Goal: Information Seeking & Learning: Learn about a topic

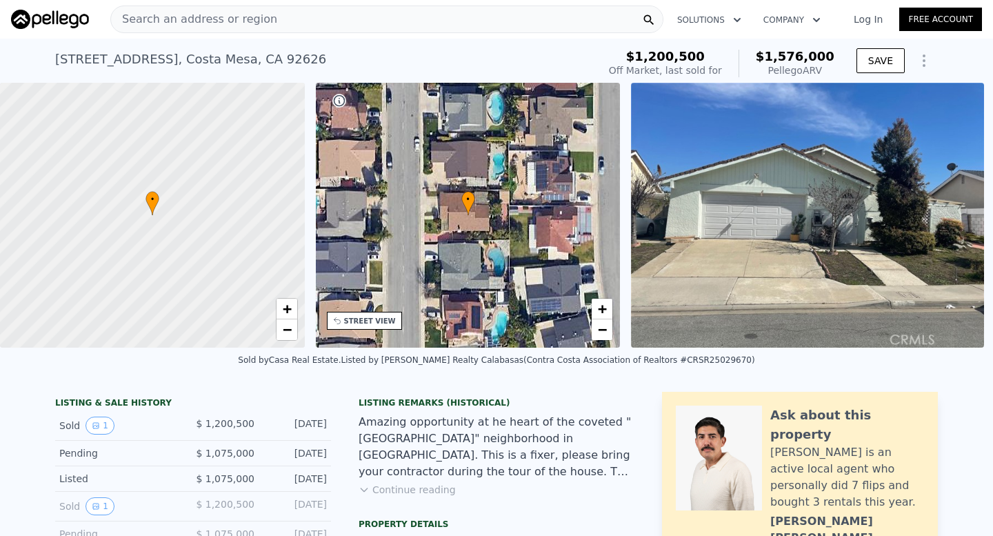
scroll to position [5, 0]
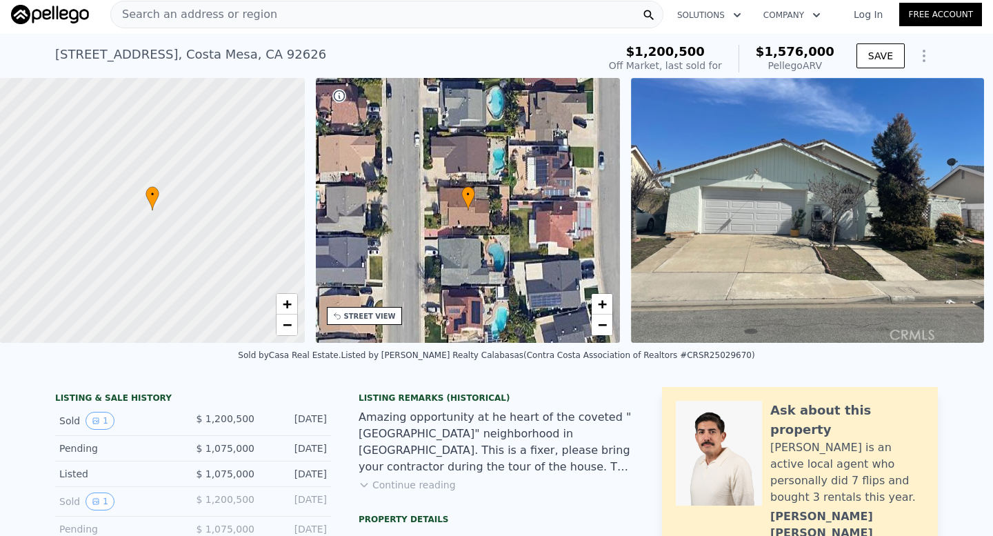
click at [234, 24] on div "Search an address or region" at bounding box center [194, 14] width 166 height 26
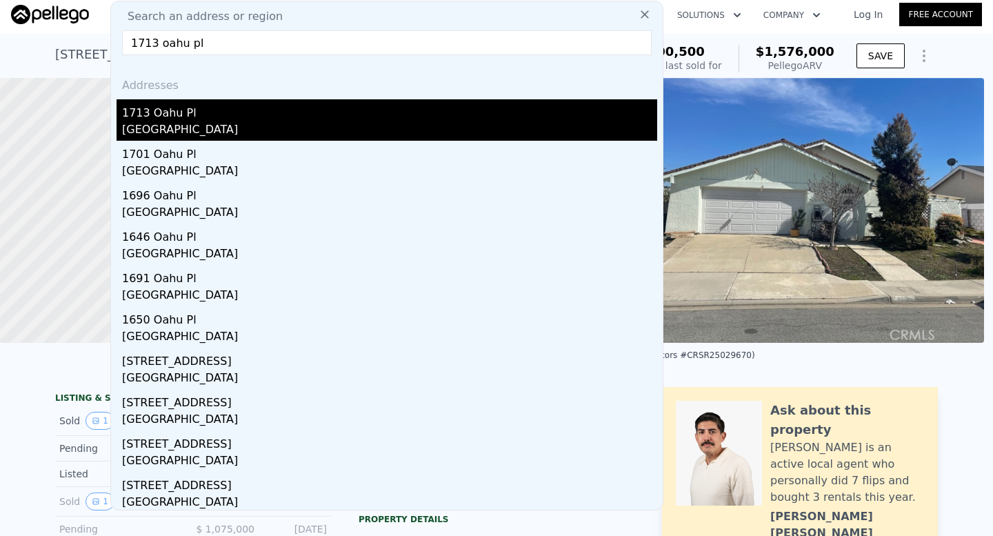
type input "1713 oahu pl"
click at [180, 111] on div "1713 Oahu Pl" at bounding box center [389, 110] width 535 height 22
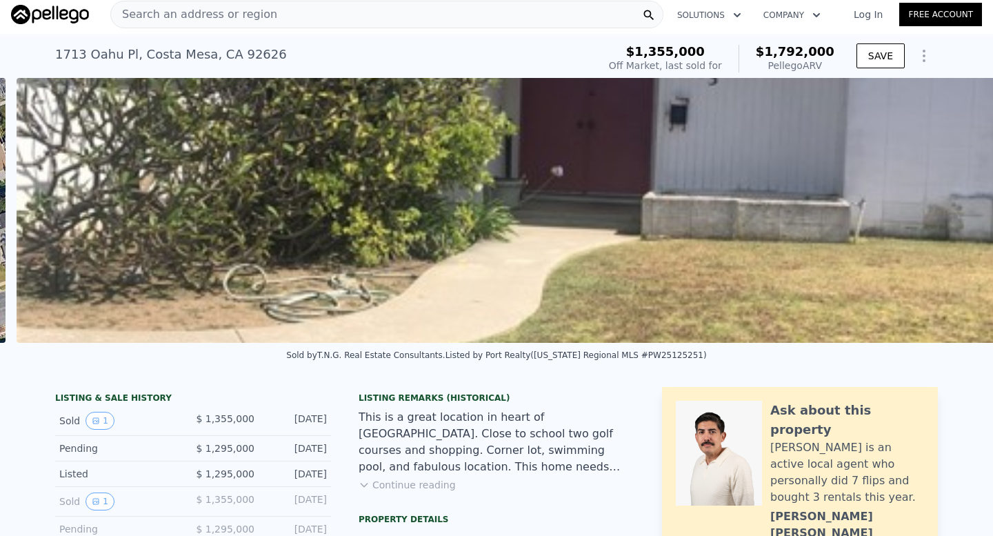
scroll to position [0, 631]
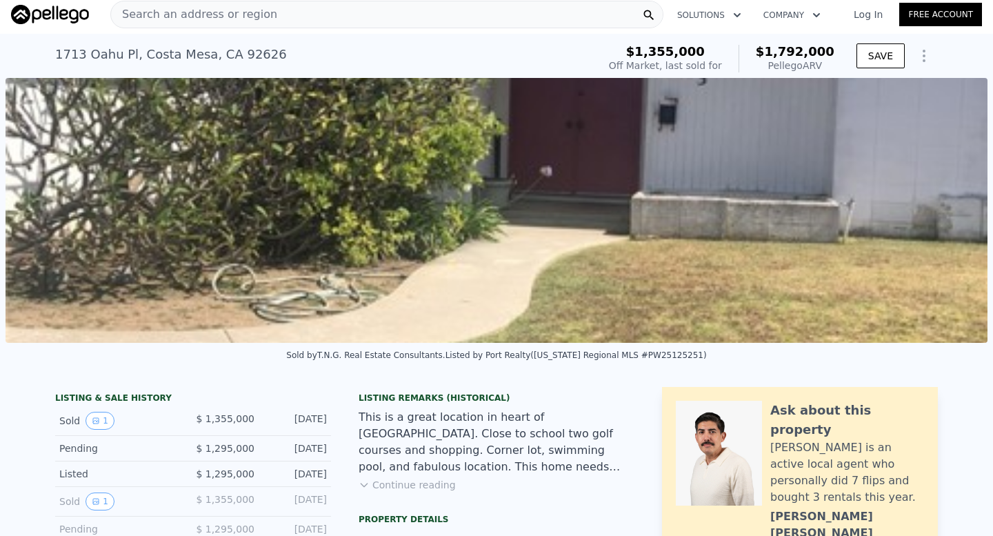
click at [661, 238] on img at bounding box center [497, 210] width 982 height 265
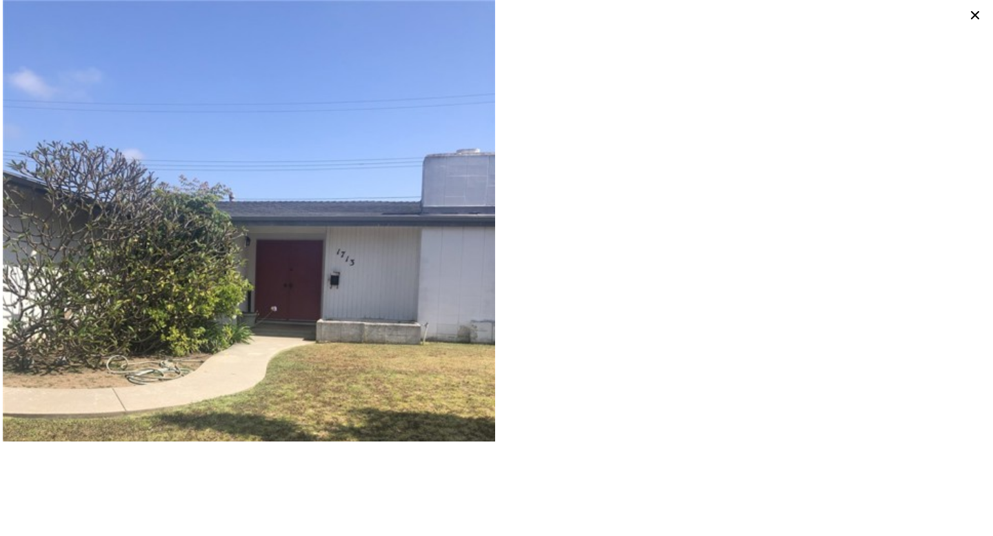
type input "3"
type input "1422"
type input "1982"
type input "6000"
type input "7500"
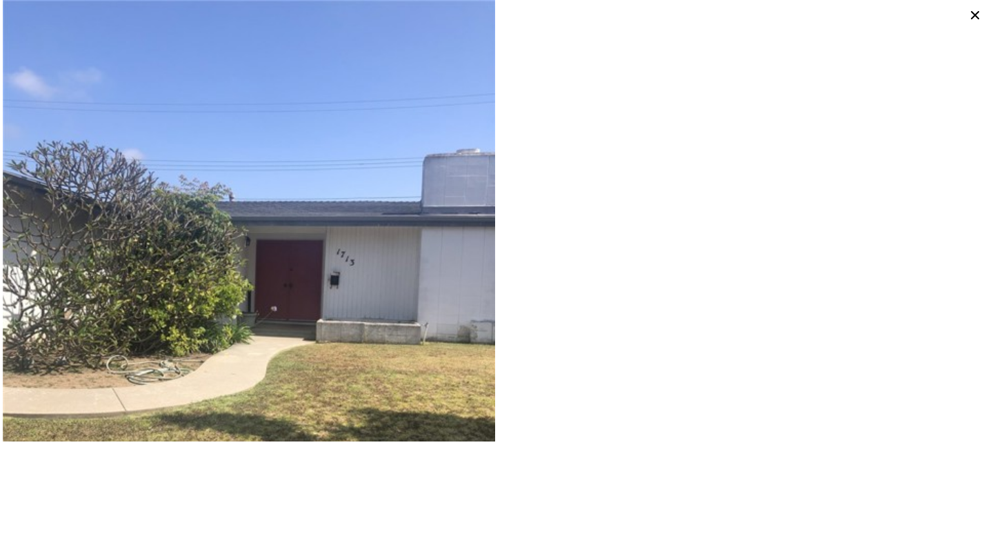
type input "$ 1,576,000"
type input "$ 188,468"
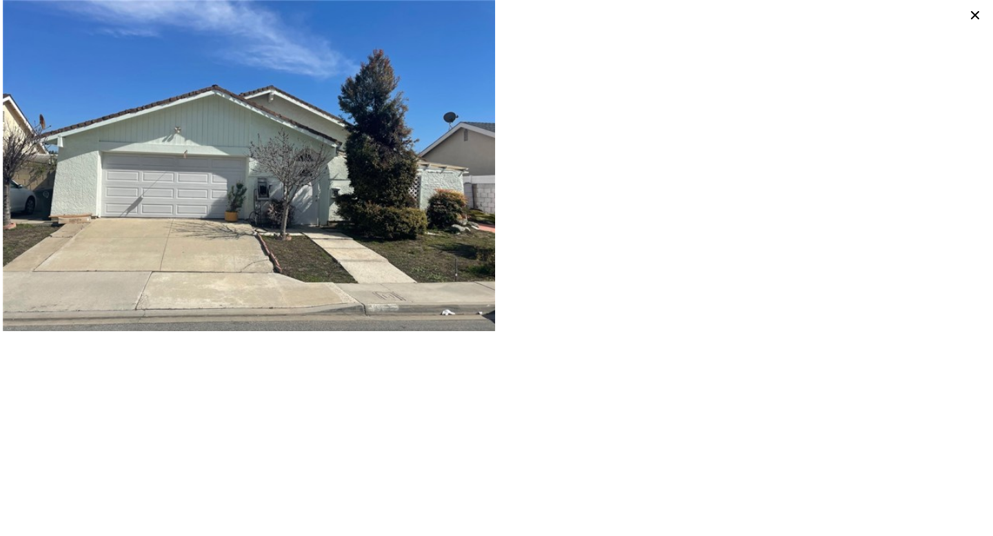
scroll to position [0, 318]
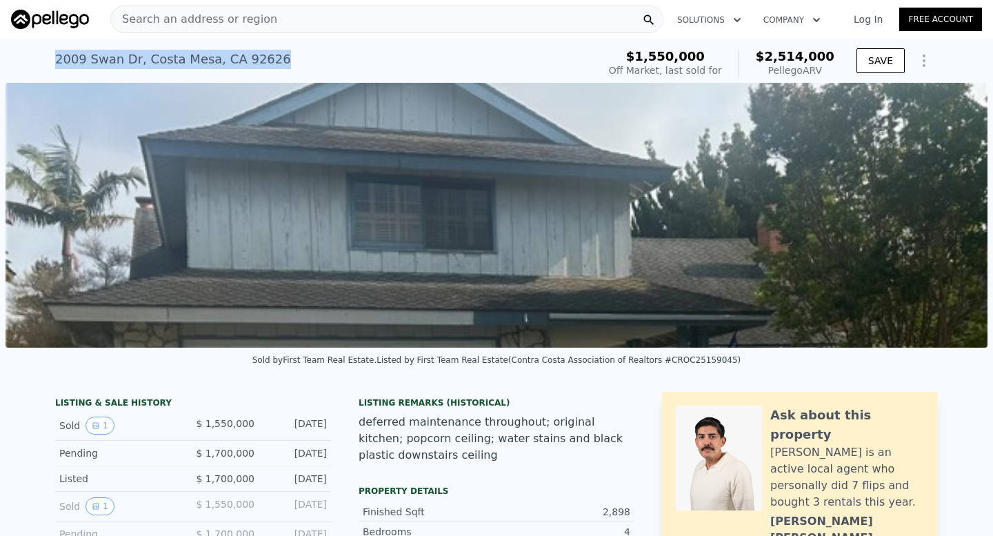
drag, startPoint x: 44, startPoint y: 56, endPoint x: 304, endPoint y: 62, distance: 259.9
click at [304, 62] on div "2009 Swan Dr , Costa Mesa , CA 92626 Sold Jul 2025 for $1.550m (~ARV $2.514m ) …" at bounding box center [496, 61] width 993 height 44
copy div "2009 Swan Dr , Costa Mesa , CA 92626"
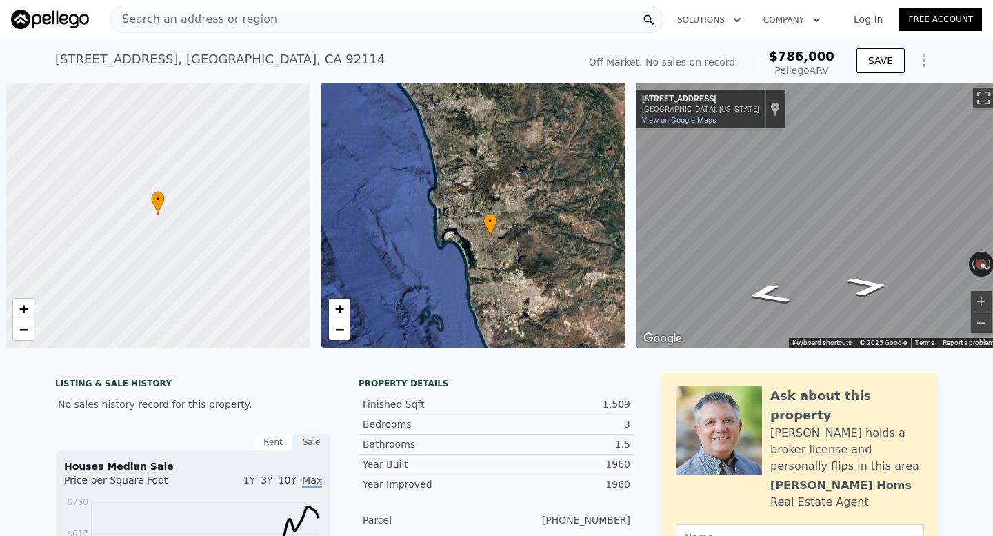
scroll to position [0, 6]
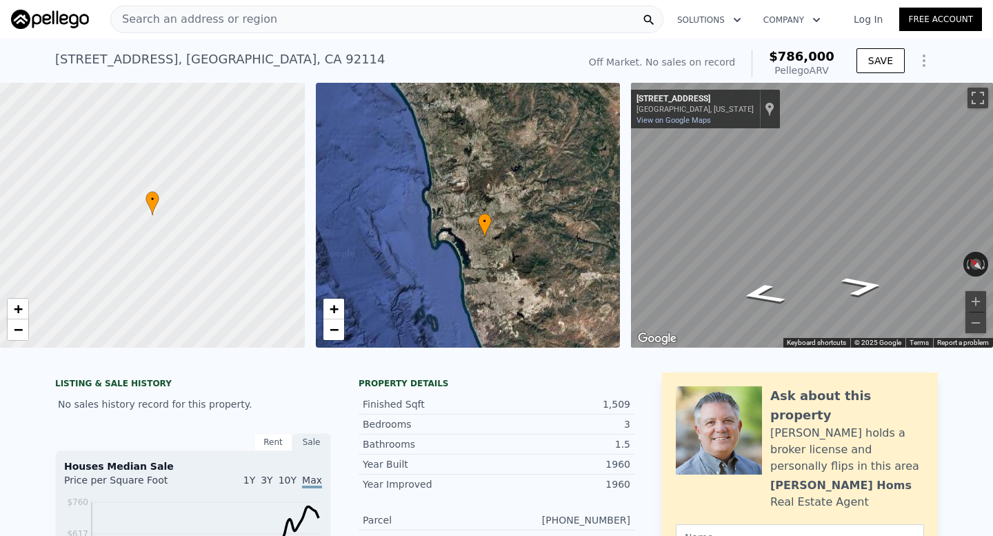
click at [230, 28] on div "Search an address or region" at bounding box center [194, 19] width 166 height 26
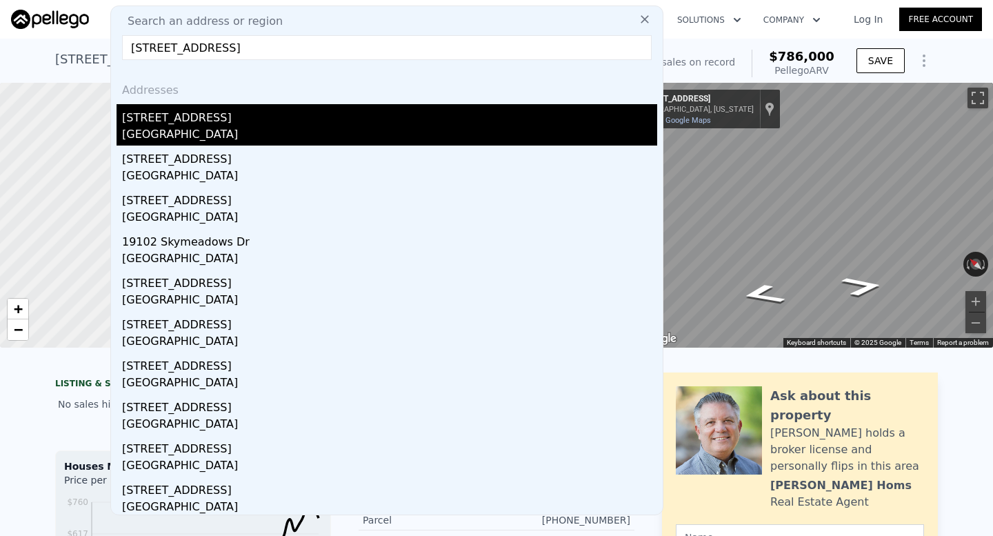
type input "919 skymeadow dr"
click at [185, 121] on div "919 Skymeadow Dr" at bounding box center [389, 115] width 535 height 22
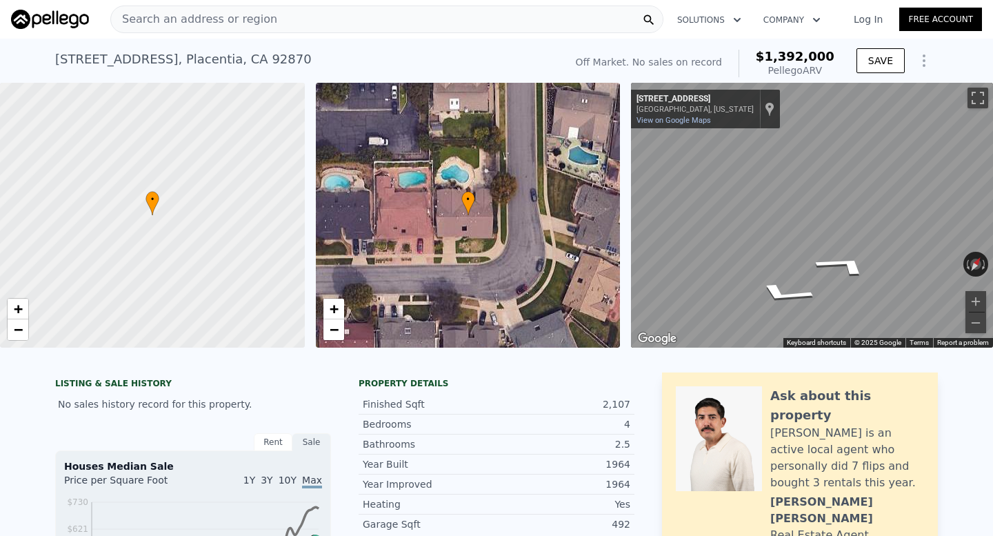
click at [620, 212] on div "• + − • + − ← Move left → Move right ↑ Move up ↓ Move down + Zoom in - Zoom out…" at bounding box center [496, 215] width 993 height 265
click at [216, 26] on span "Search an address or region" at bounding box center [194, 19] width 166 height 17
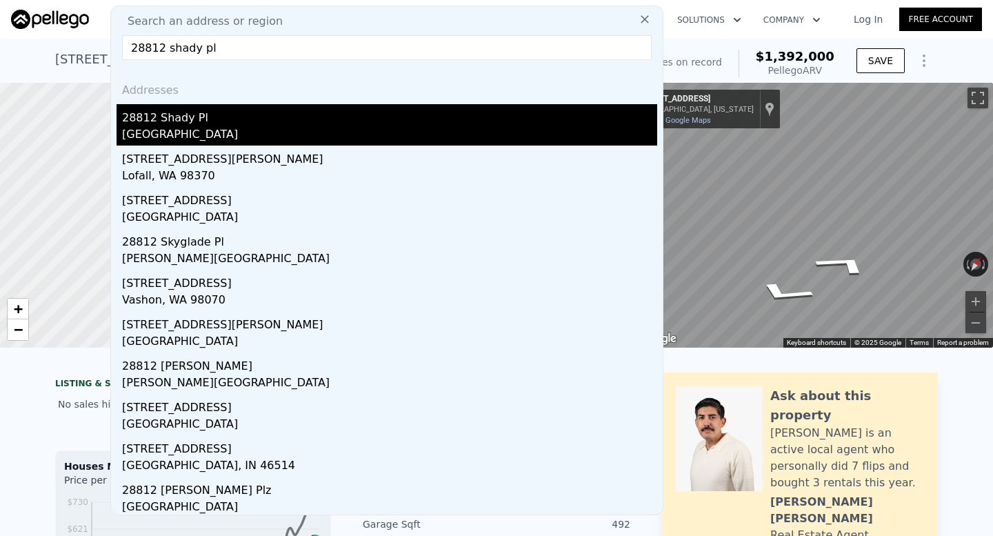
type input "28812 shady pl"
click at [216, 114] on div "28812 Shady Pl" at bounding box center [389, 115] width 535 height 22
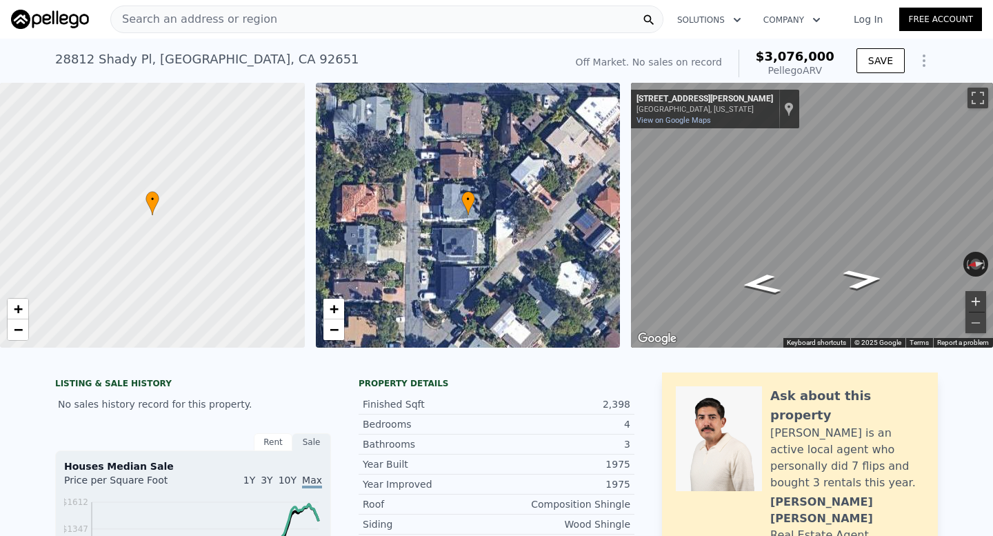
click at [977, 305] on button "Zoom in" at bounding box center [975, 301] width 21 height 21
click at [851, 309] on div "Map" at bounding box center [812, 215] width 362 height 265
click at [973, 327] on button "Zoom out" at bounding box center [975, 322] width 21 height 21
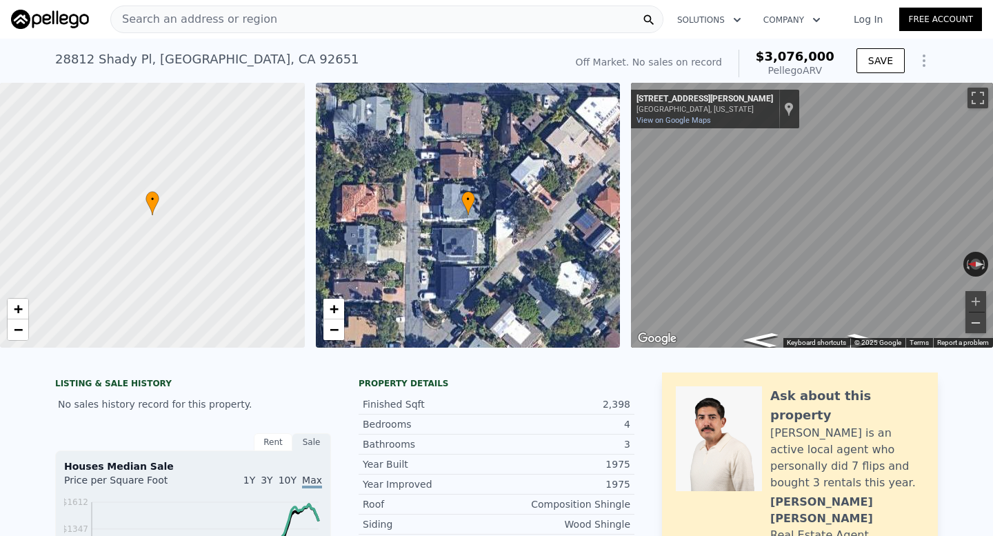
click at [973, 327] on button "Zoom out" at bounding box center [975, 322] width 21 height 21
click at [263, 10] on div "Search an address or region" at bounding box center [386, 20] width 553 height 28
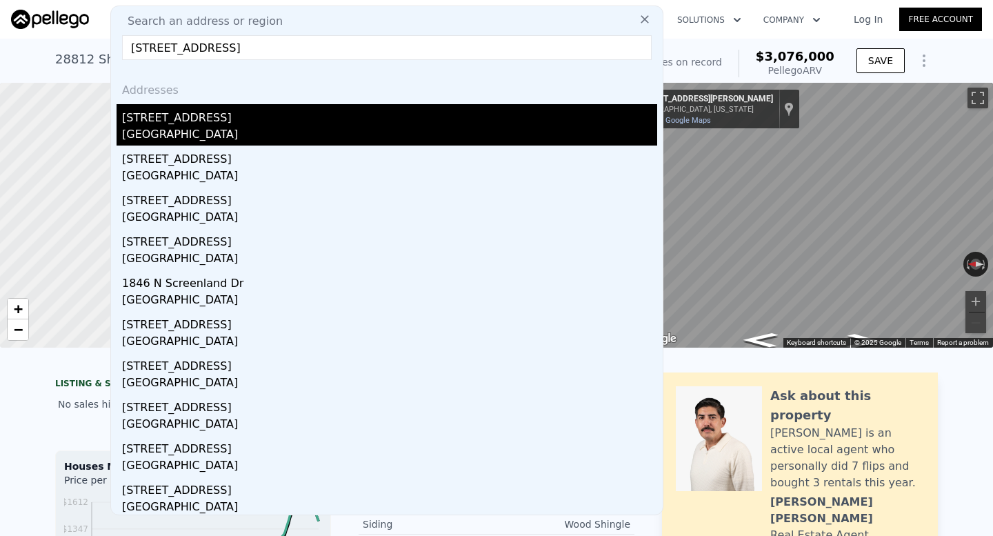
type input "2116 Screenland Dr, Burbank, CA 91505"
click at [282, 114] on div "2116 N Screenland Dr" at bounding box center [389, 115] width 535 height 22
